Goal: Find contact information: Find contact information

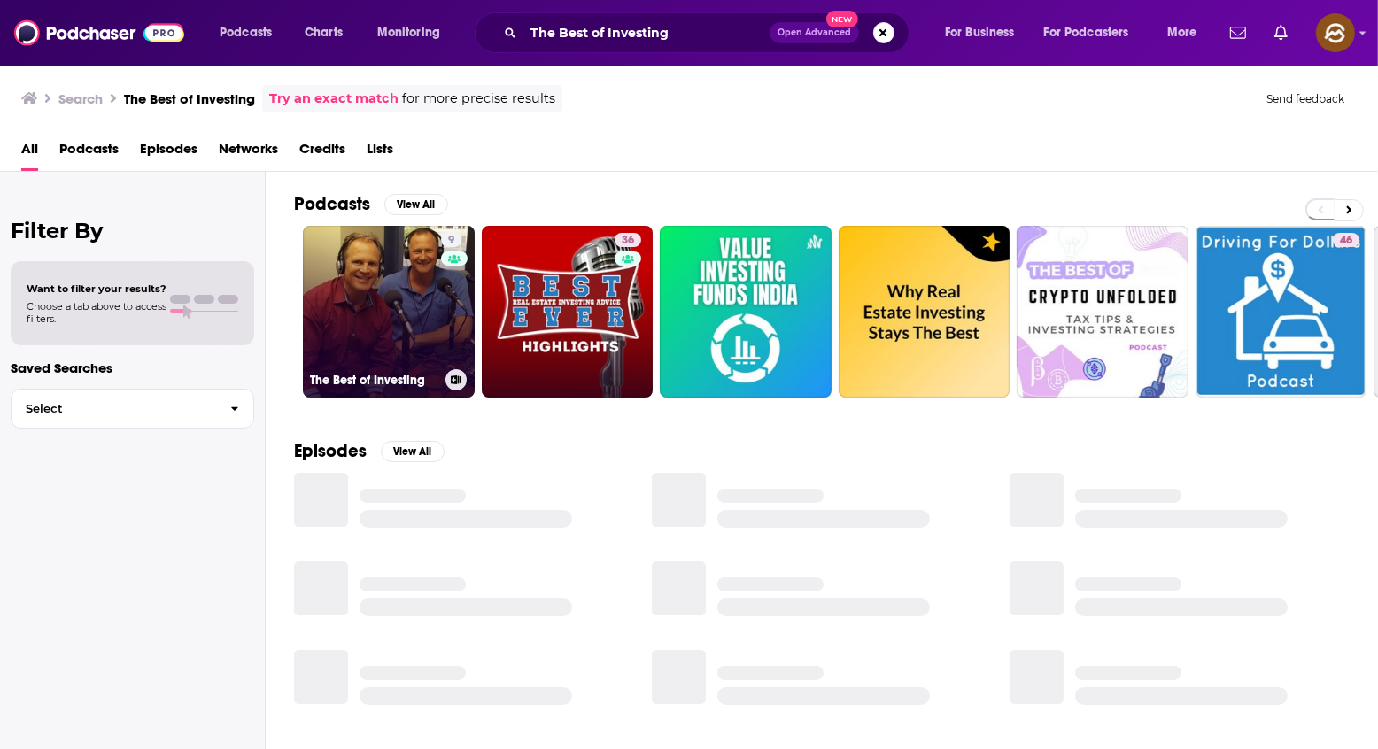
click at [406, 329] on link "9 The Best of Investing" at bounding box center [389, 312] width 172 height 172
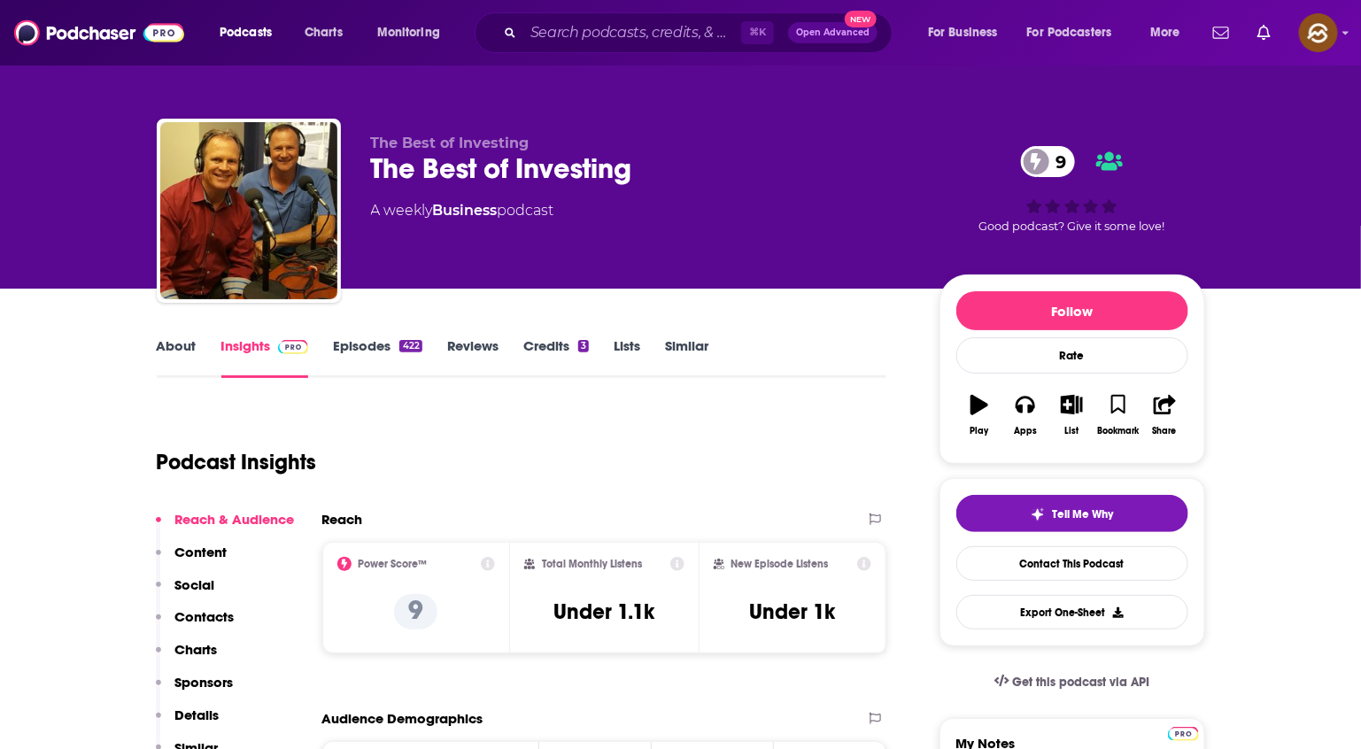
click at [373, 343] on link "Episodes 422" at bounding box center [377, 357] width 89 height 41
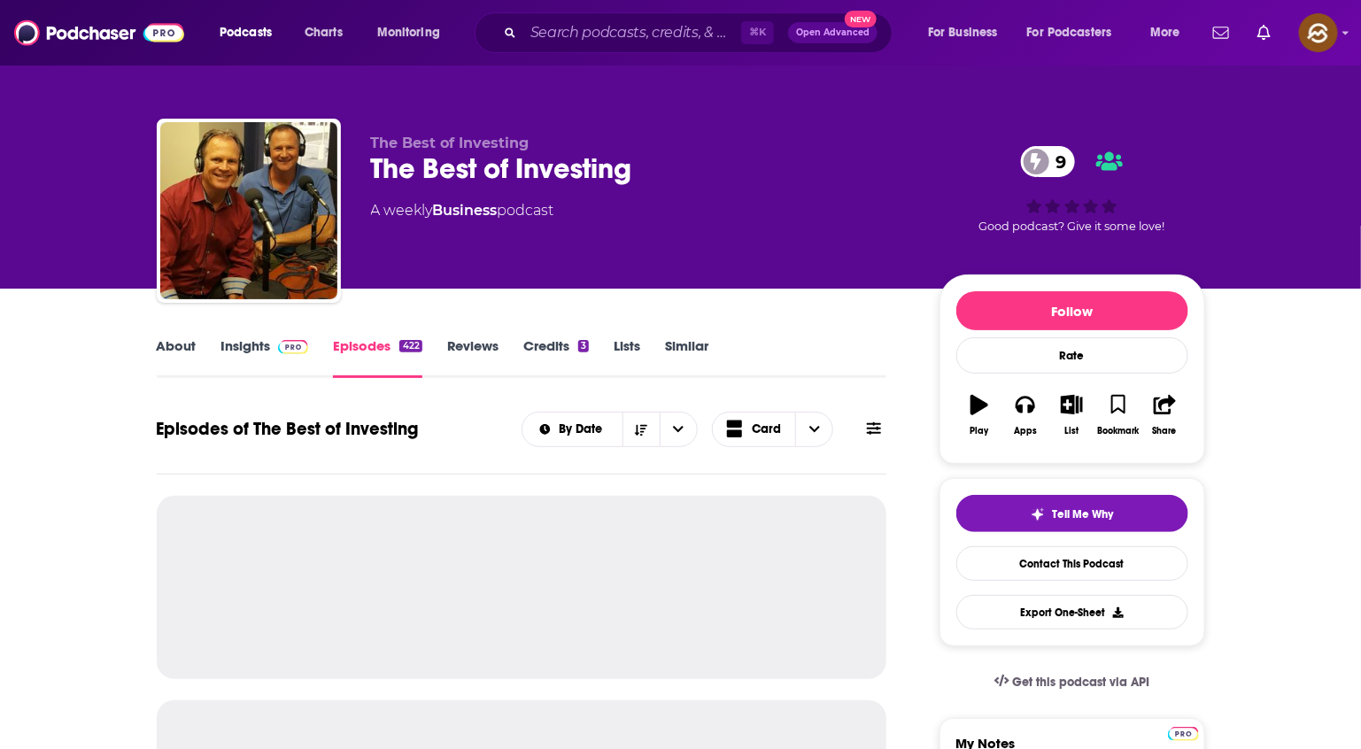
click at [263, 362] on link "Insights" at bounding box center [265, 357] width 88 height 41
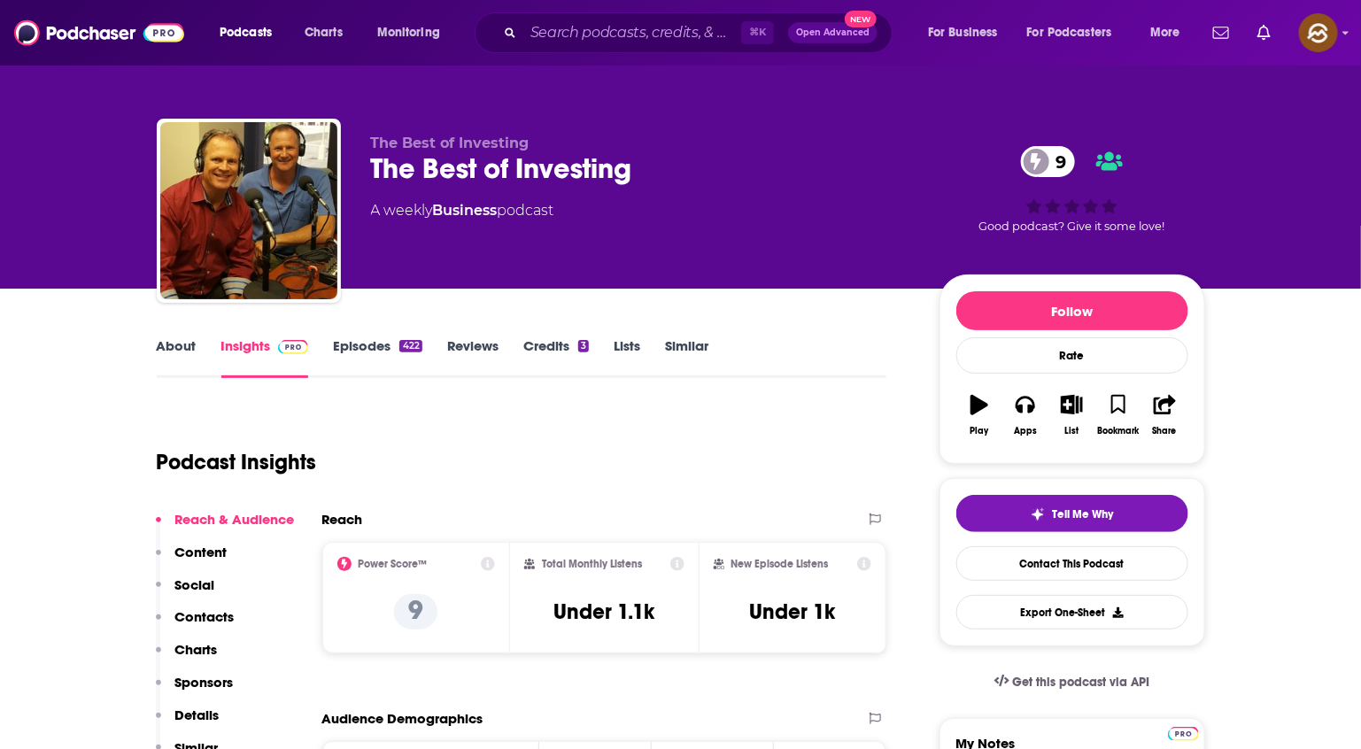
click at [196, 584] on p "Social" at bounding box center [195, 585] width 40 height 17
click at [189, 608] on p "Contacts" at bounding box center [204, 616] width 59 height 17
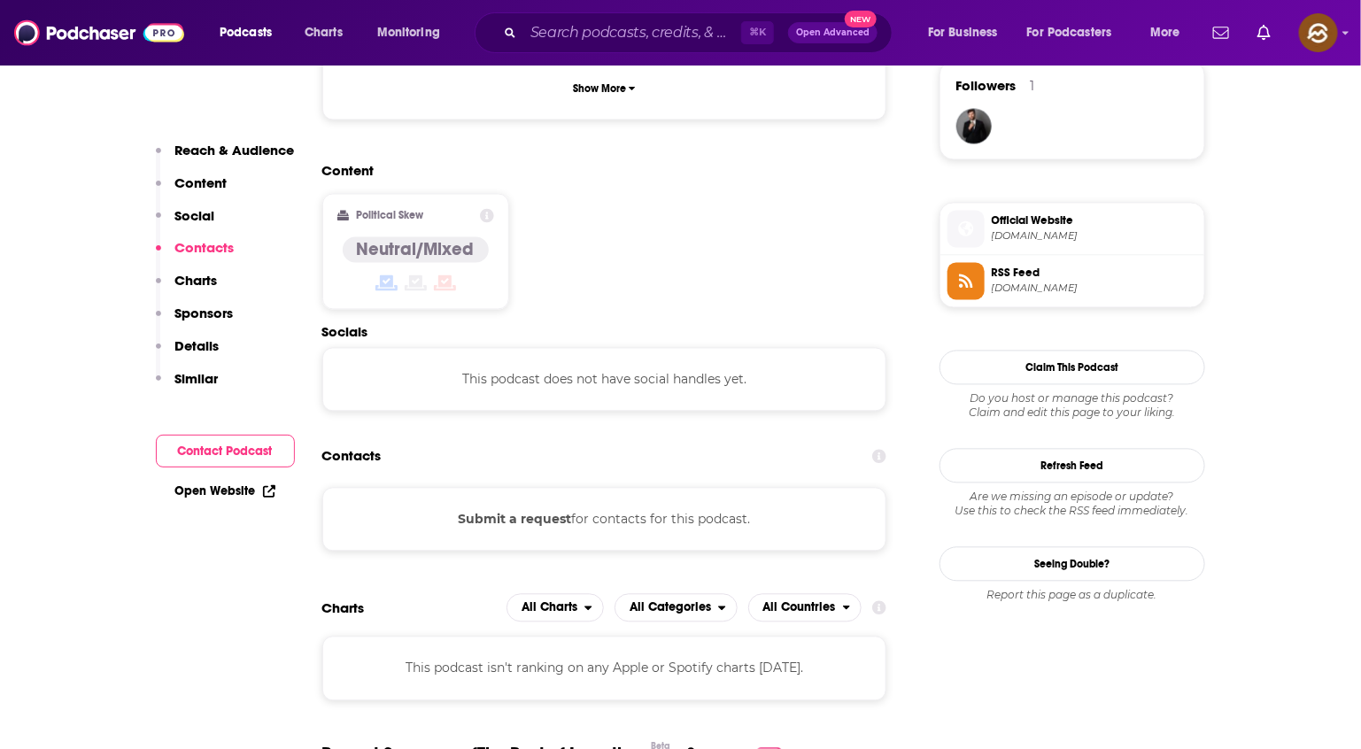
scroll to position [1150, 0]
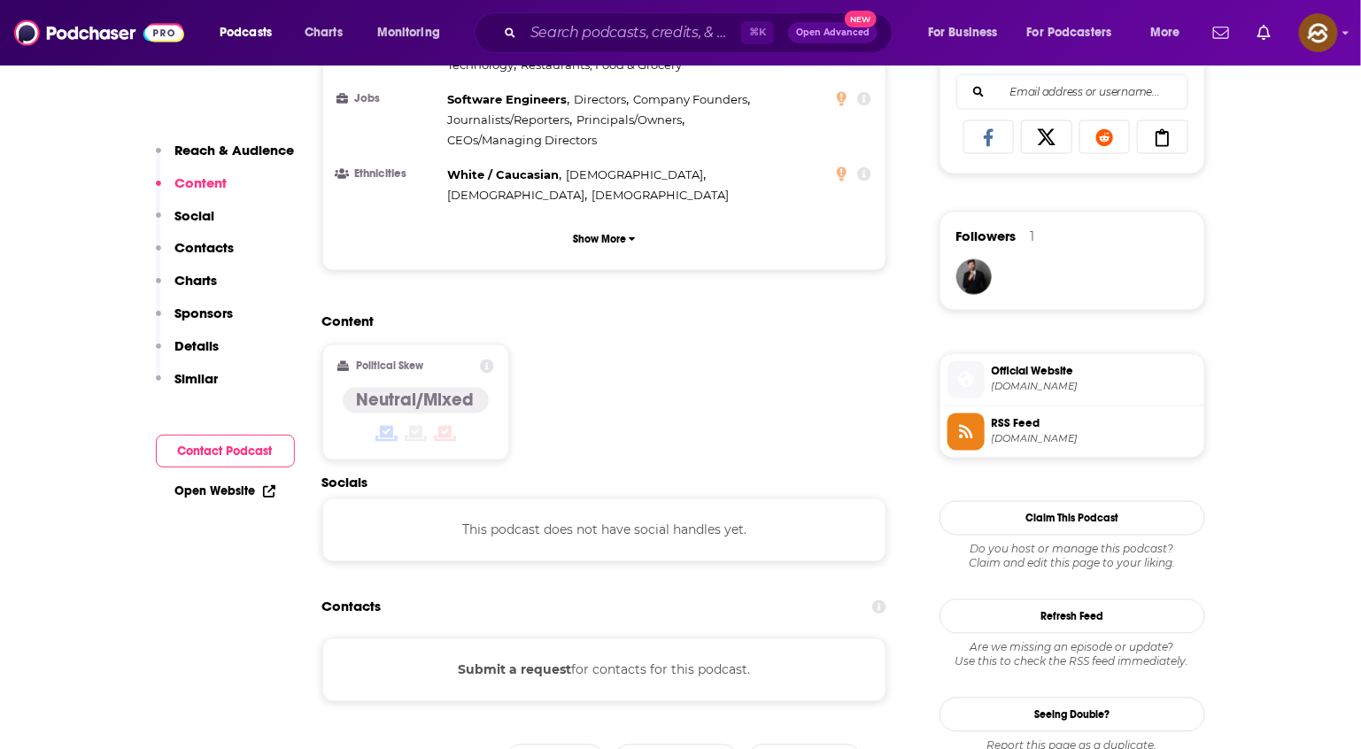
click at [962, 388] on icon at bounding box center [965, 380] width 15 height 15
